Goal: Task Accomplishment & Management: Complete application form

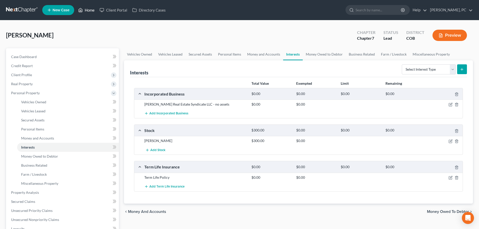
click at [88, 10] on link "Home" at bounding box center [86, 10] width 21 height 9
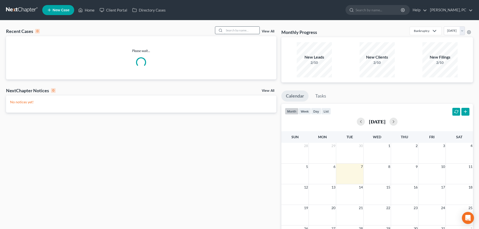
click at [250, 30] on input "search" at bounding box center [241, 30] width 35 height 7
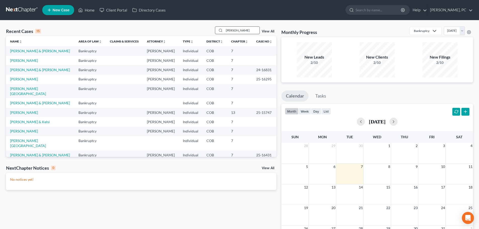
type input "[PERSON_NAME]"
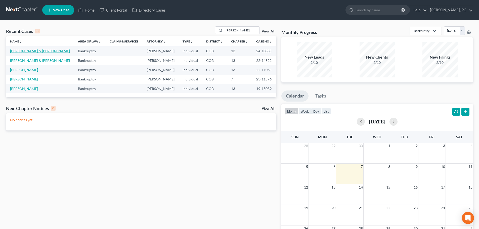
click at [25, 50] on link "[PERSON_NAME] & [PERSON_NAME]" at bounding box center [40, 51] width 60 height 4
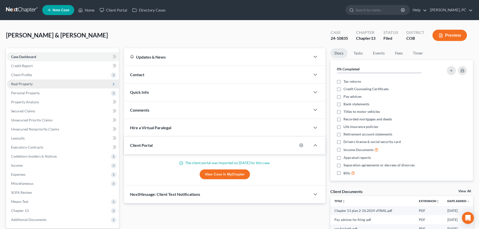
drag, startPoint x: 24, startPoint y: 83, endPoint x: 28, endPoint y: 87, distance: 5.2
click at [24, 83] on span "Real Property" at bounding box center [22, 84] width 22 height 4
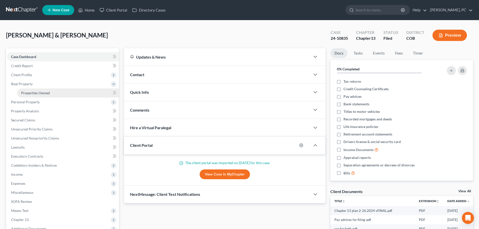
click at [37, 93] on span "Properties Owned" at bounding box center [35, 93] width 29 height 4
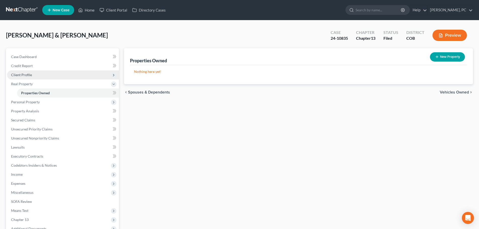
click at [22, 71] on span "Client Profile" at bounding box center [63, 74] width 112 height 9
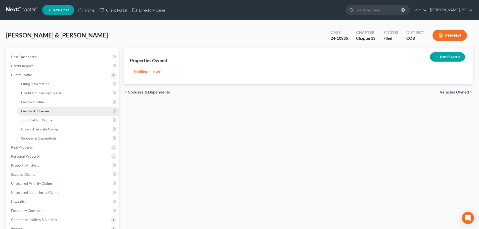
click at [37, 109] on span "Debtor Addresses" at bounding box center [35, 111] width 28 height 4
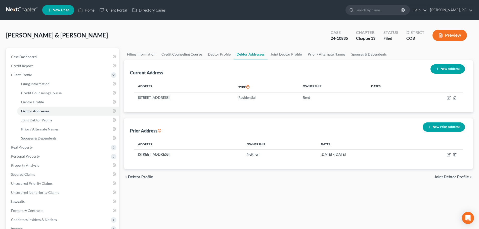
click at [54, 11] on span "New Case" at bounding box center [61, 10] width 17 height 4
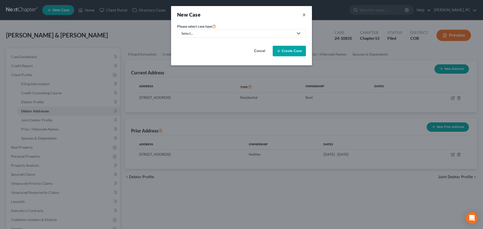
click at [304, 14] on button "×" at bounding box center [304, 14] width 4 height 7
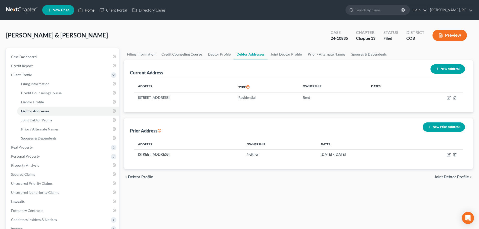
click at [89, 11] on link "Home" at bounding box center [86, 10] width 21 height 9
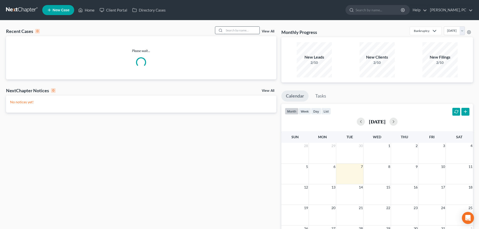
click at [234, 30] on input "search" at bounding box center [241, 30] width 35 height 7
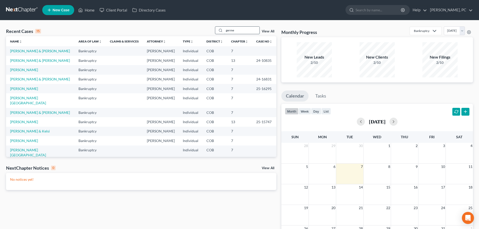
type input "germe"
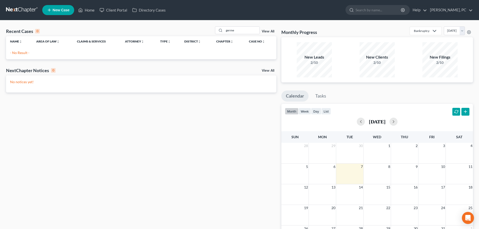
click at [57, 11] on span "New Case" at bounding box center [61, 10] width 17 height 4
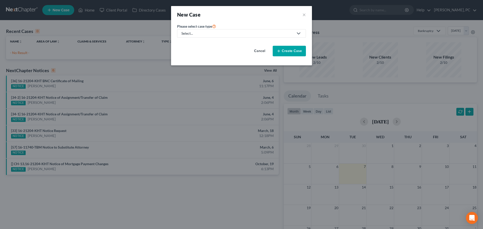
click at [206, 34] on div "Select..." at bounding box center [237, 33] width 112 height 5
click at [194, 43] on div "Bankruptcy" at bounding box center [191, 43] width 18 height 5
select select "11"
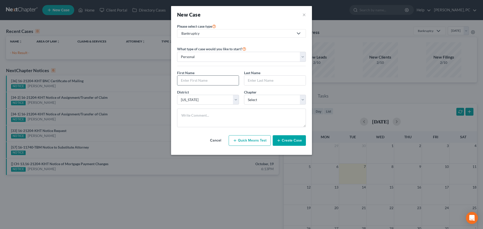
click at [193, 82] on input "text" at bounding box center [207, 81] width 61 height 10
type input "[PERSON_NAME]"
type input "Germe"
click at [258, 102] on select "Select 7 11 12 13" at bounding box center [275, 100] width 62 height 10
select select "0"
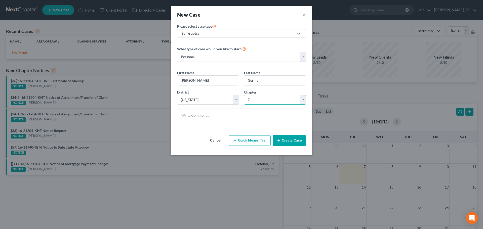
click at [244, 95] on select "Select 7 11 12 13" at bounding box center [275, 100] width 62 height 10
click at [283, 139] on button "Create Case" at bounding box center [289, 140] width 33 height 11
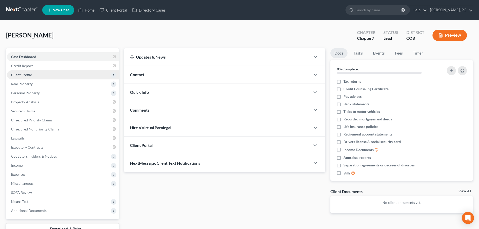
click at [22, 75] on span "Client Profile" at bounding box center [21, 75] width 21 height 4
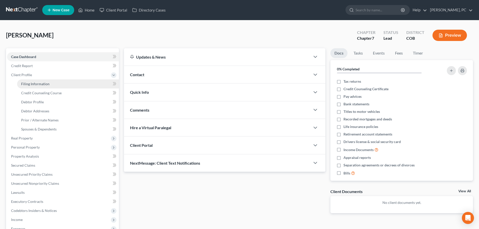
click at [22, 85] on span "Filing Information" at bounding box center [35, 84] width 28 height 4
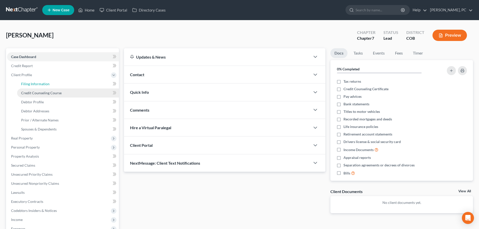
select select "1"
select select "0"
select select "11"
select select "5"
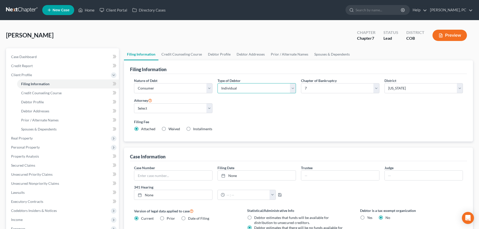
drag, startPoint x: 236, startPoint y: 88, endPoint x: 233, endPoint y: 90, distance: 3.3
click at [236, 88] on select "Select Individual Joint" at bounding box center [256, 88] width 78 height 10
select select "1"
click at [217, 83] on select "Select Individual Joint" at bounding box center [256, 88] width 78 height 10
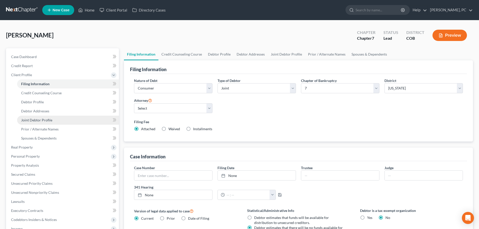
click at [35, 121] on span "Joint Debtor Profile" at bounding box center [36, 120] width 31 height 4
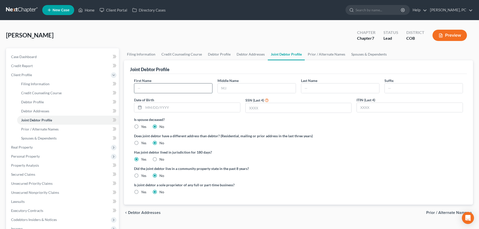
click at [165, 89] on input "text" at bounding box center [173, 88] width 78 height 10
type input "[PERSON_NAME]"
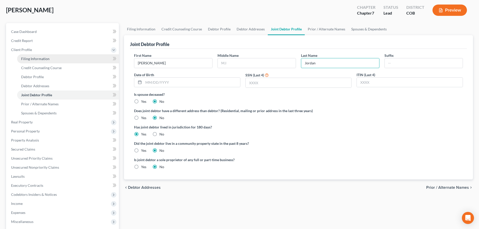
type input "Jordan"
click at [48, 58] on span "Filing Information" at bounding box center [35, 59] width 28 height 4
select select "1"
select select "0"
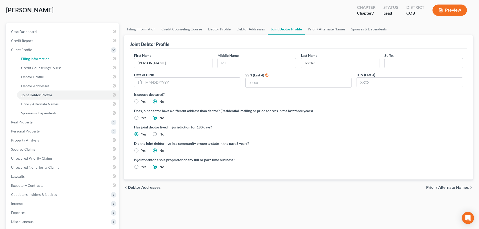
select select "11"
select select "5"
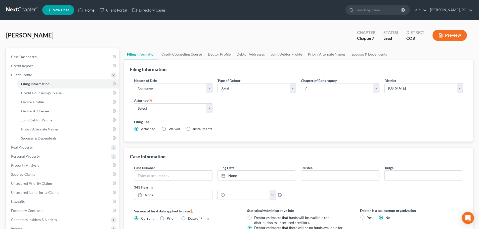
click at [88, 10] on link "Home" at bounding box center [86, 10] width 21 height 9
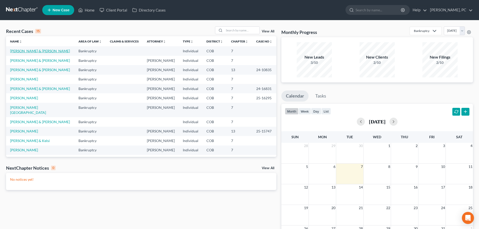
click at [27, 51] on link "[PERSON_NAME] & [PERSON_NAME]" at bounding box center [40, 51] width 60 height 4
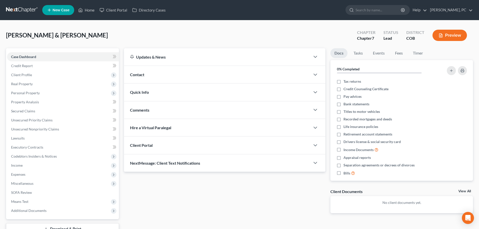
click at [156, 144] on div "Client Portal" at bounding box center [217, 145] width 186 height 17
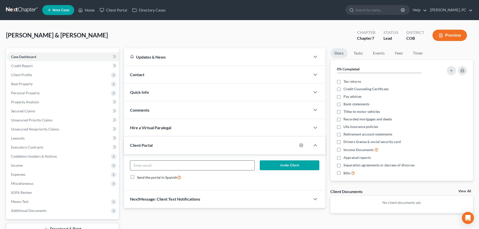
click at [179, 167] on input "email" at bounding box center [192, 166] width 124 height 10
type input "[EMAIL_ADDRESS][DOMAIN_NAME]"
click at [288, 164] on button "Invite Client" at bounding box center [290, 165] width 60 height 10
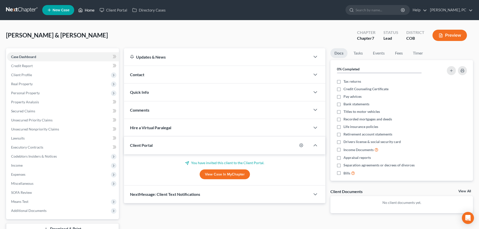
click at [87, 8] on link "Home" at bounding box center [86, 10] width 21 height 9
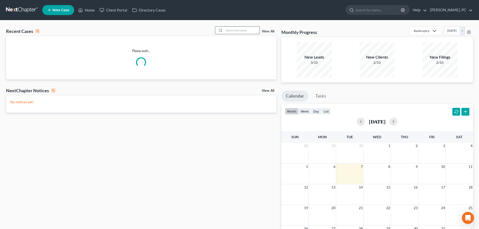
click at [233, 28] on input "search" at bounding box center [241, 30] width 35 height 7
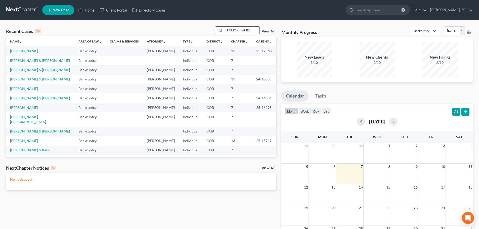
type input "[PERSON_NAME]"
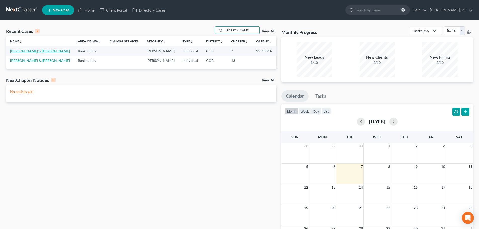
click at [33, 52] on link "[PERSON_NAME] & [PERSON_NAME]" at bounding box center [40, 51] width 60 height 4
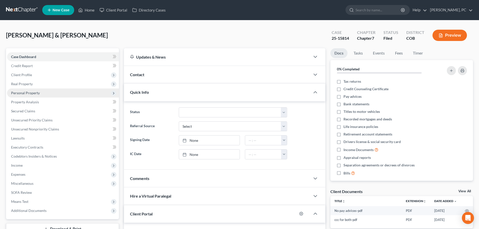
click at [31, 94] on span "Personal Property" at bounding box center [25, 93] width 29 height 4
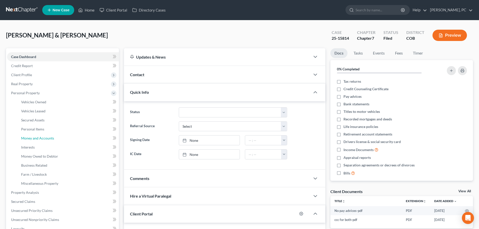
click at [39, 139] on span "Money and Accounts" at bounding box center [37, 138] width 33 height 4
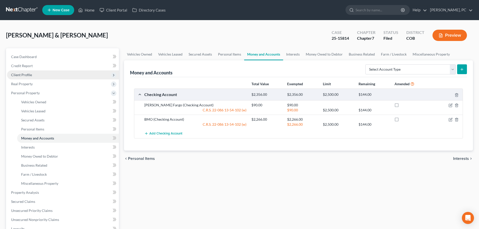
click at [24, 76] on span "Client Profile" at bounding box center [21, 75] width 21 height 4
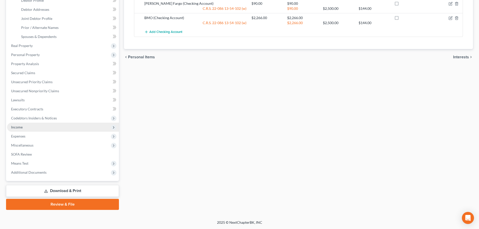
click at [21, 126] on span "Income" at bounding box center [17, 127] width 12 height 4
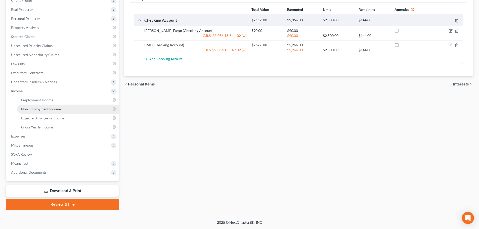
click at [39, 108] on span "Non Employment Income" at bounding box center [41, 109] width 40 height 4
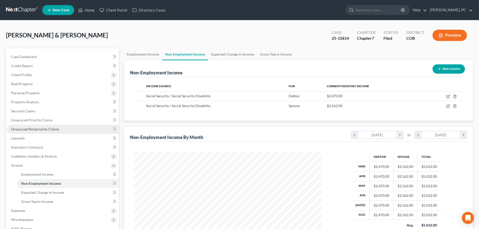
scroll to position [94, 198]
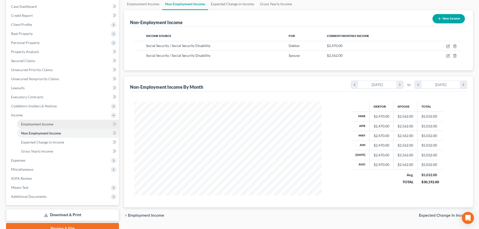
click at [47, 121] on link "Employment Income" at bounding box center [68, 124] width 102 height 9
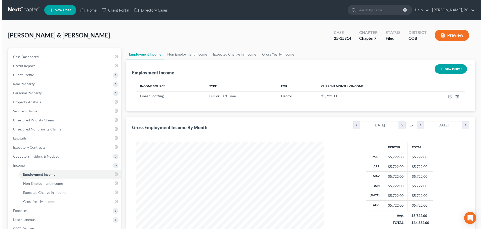
scroll to position [94, 198]
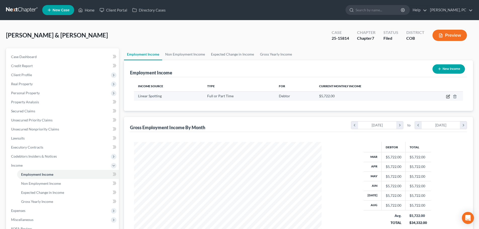
click at [447, 96] on icon "button" at bounding box center [448, 97] width 4 height 4
select select "0"
select select "5"
select select "0"
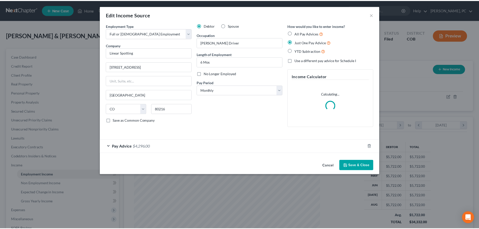
scroll to position [95, 199]
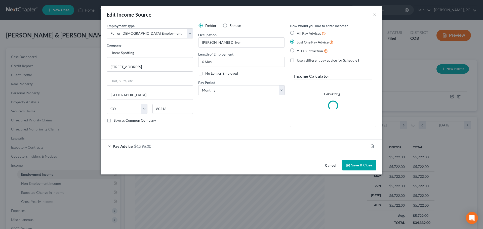
click at [353, 165] on button "Save & Close" at bounding box center [359, 165] width 34 height 11
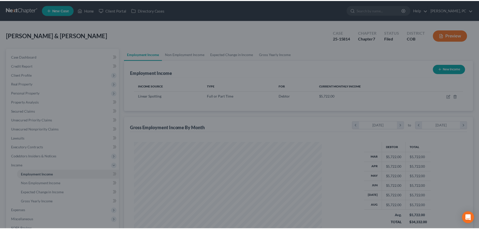
scroll to position [251298, 251194]
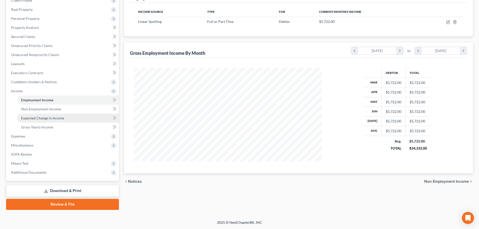
click at [44, 116] on span "Expected Change in Income" at bounding box center [42, 118] width 43 height 4
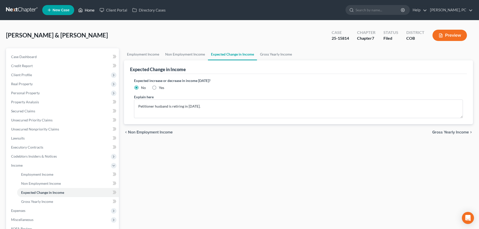
click at [87, 9] on link "Home" at bounding box center [86, 10] width 21 height 9
